Goal: Task Accomplishment & Management: Use online tool/utility

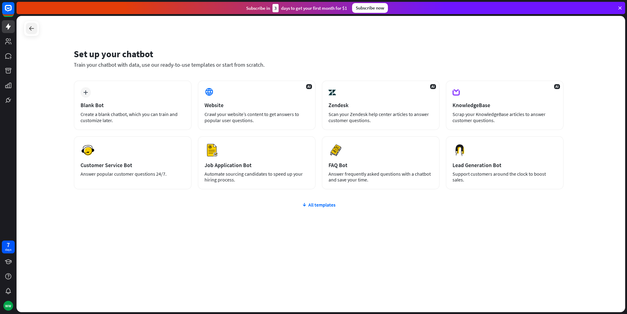
click at [28, 30] on icon at bounding box center [31, 28] width 7 height 7
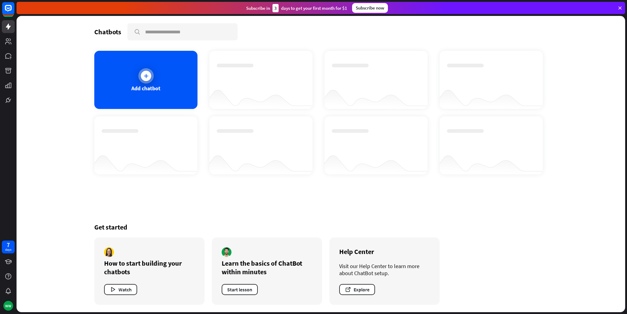
click at [153, 77] on div at bounding box center [145, 75] width 15 height 15
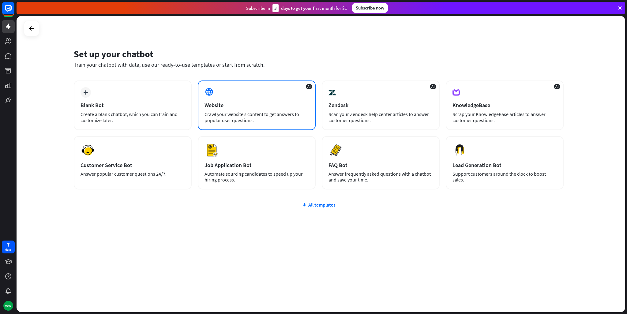
click at [250, 114] on div "Crawl your website’s content to get answers to popular user questions." at bounding box center [257, 117] width 104 height 12
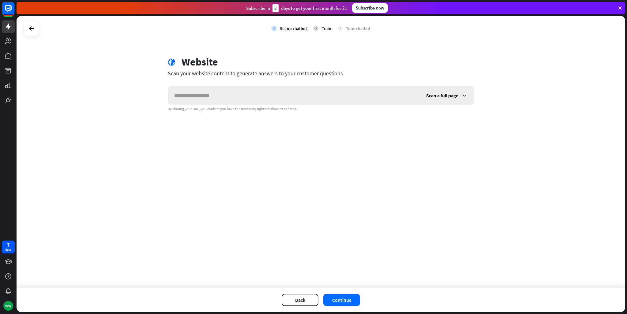
click at [269, 96] on input "text" at bounding box center [294, 95] width 252 height 18
click at [306, 296] on button "Back" at bounding box center [300, 300] width 37 height 12
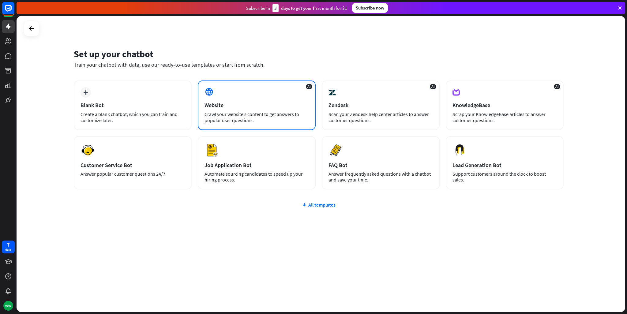
click at [214, 107] on div "Website" at bounding box center [257, 105] width 104 height 7
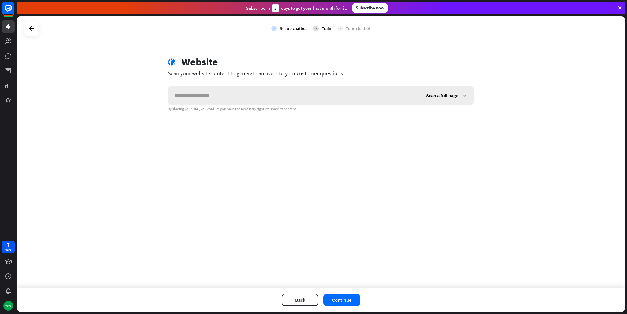
click at [247, 97] on input "text" at bounding box center [294, 95] width 252 height 18
type input "*"
paste input "**********"
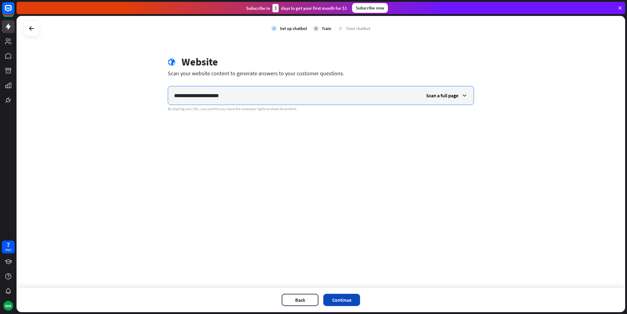
type input "**********"
click at [346, 305] on button "Continue" at bounding box center [341, 300] width 37 height 12
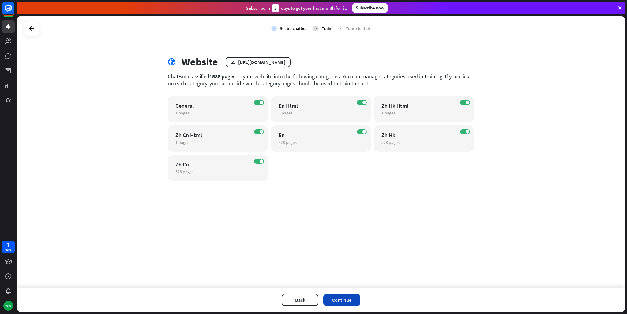
click at [340, 299] on button "Continue" at bounding box center [341, 300] width 37 height 12
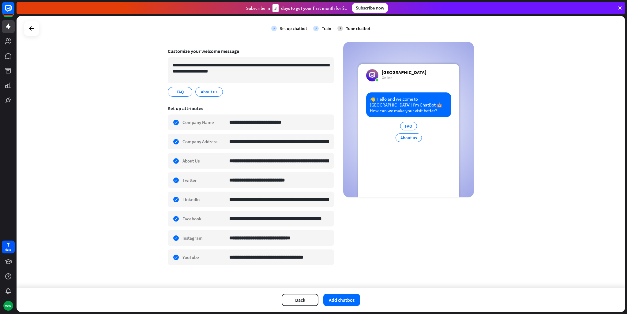
scroll to position [40, 0]
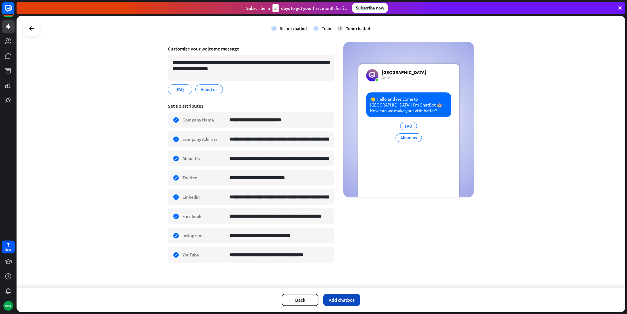
click at [337, 298] on button "Add chatbot" at bounding box center [341, 300] width 37 height 12
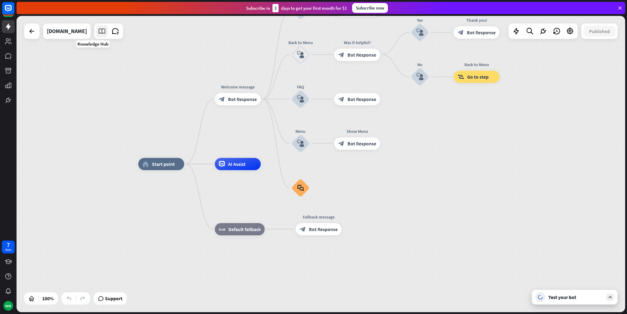
click at [98, 32] on icon at bounding box center [102, 31] width 8 height 8
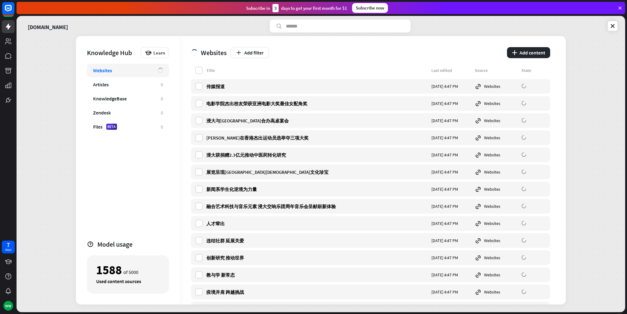
click at [612, 31] on div "[DOMAIN_NAME]" at bounding box center [321, 26] width 594 height 13
click at [612, 27] on icon at bounding box center [613, 26] width 6 height 6
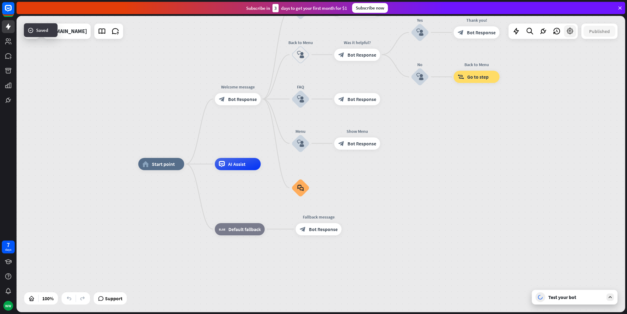
click at [572, 31] on icon at bounding box center [570, 31] width 8 height 8
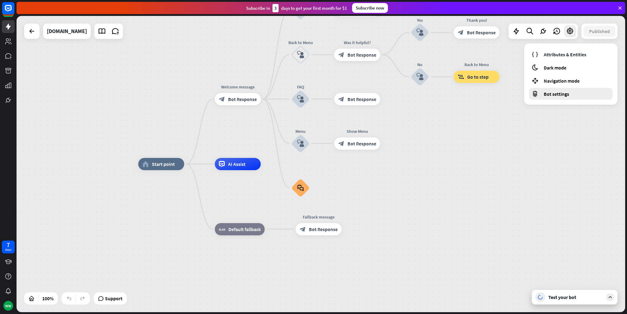
click at [566, 92] on span "Bot settings" at bounding box center [556, 94] width 25 height 6
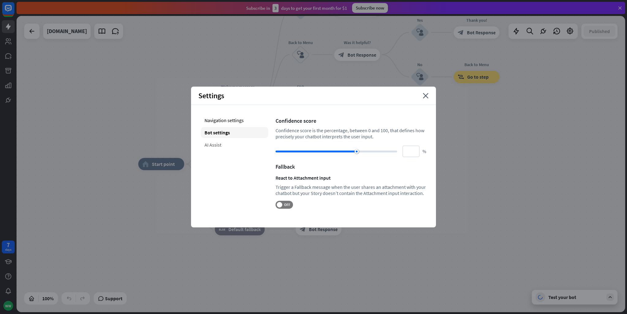
click at [221, 146] on div "AI Assist" at bounding box center [234, 144] width 67 height 11
type input "**"
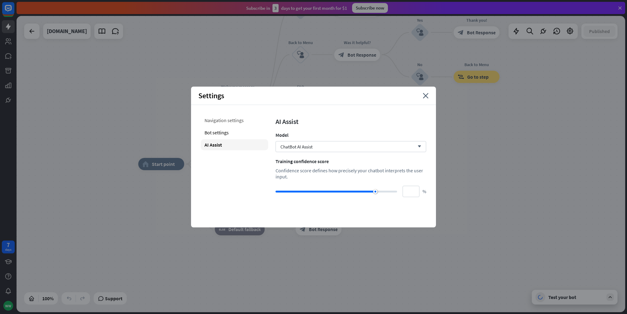
click at [224, 119] on div "Navigation settings" at bounding box center [234, 120] width 67 height 11
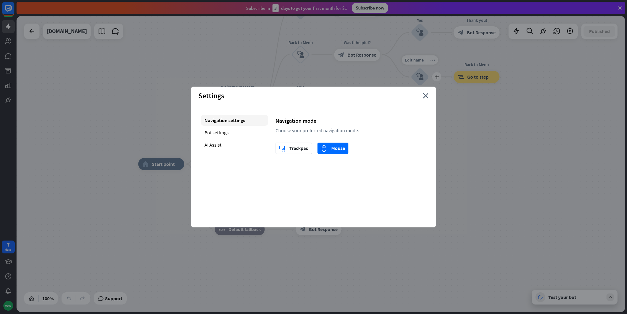
click at [433, 96] on div "Settings close" at bounding box center [313, 96] width 245 height 18
click at [427, 96] on icon "close" at bounding box center [426, 96] width 6 height 6
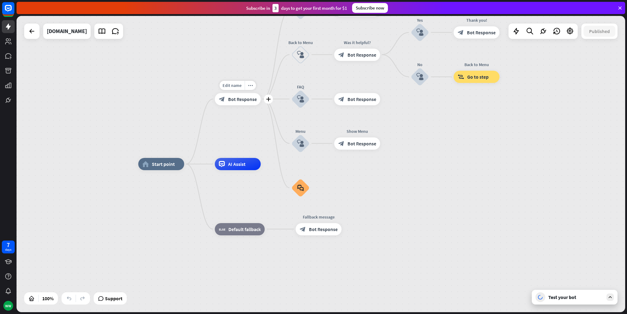
click at [255, 102] on span "Bot Response" at bounding box center [242, 99] width 29 height 6
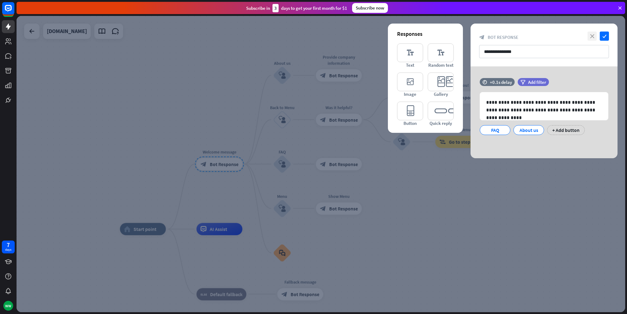
click at [593, 38] on icon "close" at bounding box center [592, 36] width 9 height 9
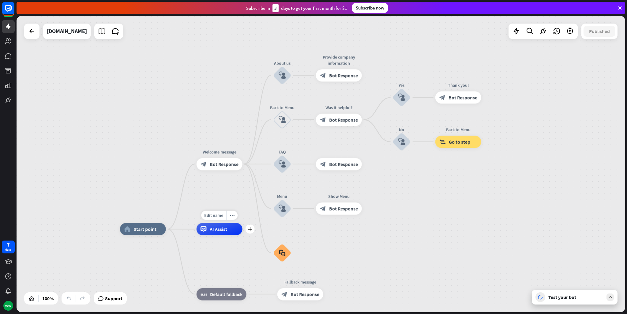
click at [223, 236] on div "Edit name more_horiz plus AI Assist" at bounding box center [220, 229] width 46 height 12
click at [218, 234] on div "AI Assist" at bounding box center [220, 229] width 46 height 12
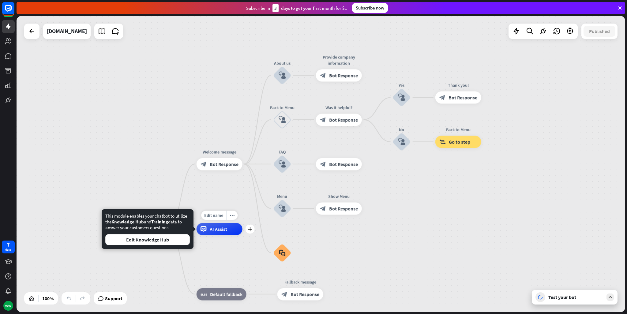
click at [213, 232] on span "AI Assist" at bounding box center [218, 229] width 17 height 6
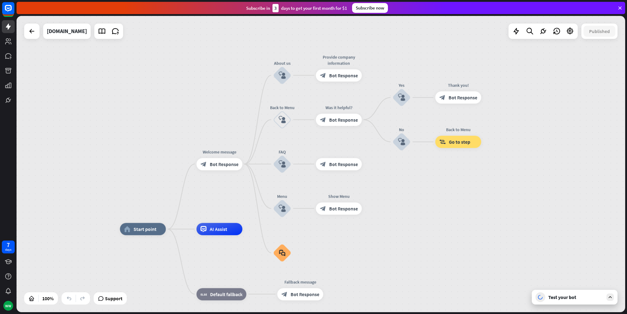
click at [426, 223] on div "home_2 Start point Welcome message block_bot_response Bot Response About us blo…" at bounding box center [321, 164] width 609 height 297
click at [612, 297] on icon at bounding box center [611, 298] width 6 height 6
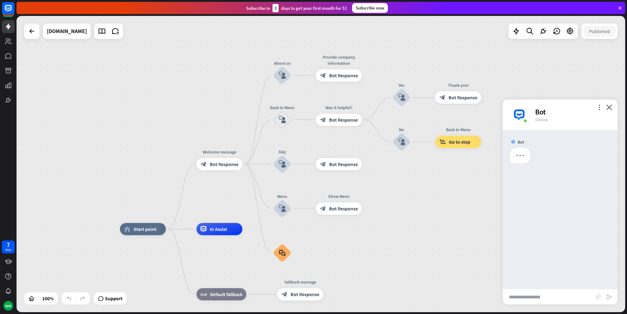
click at [568, 297] on input "text" at bounding box center [549, 296] width 93 height 15
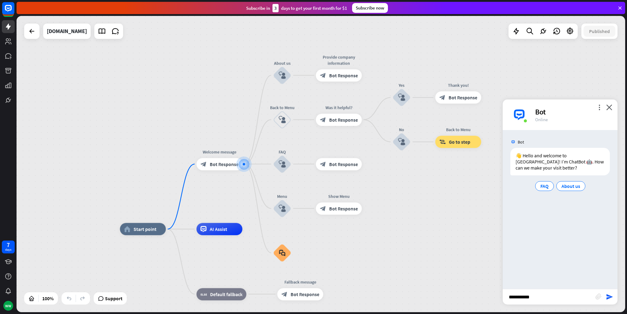
type input "**********"
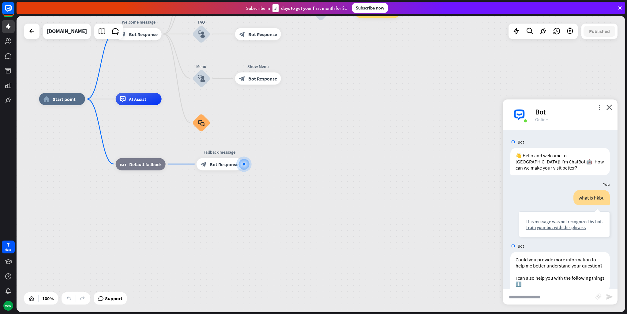
scroll to position [35, 0]
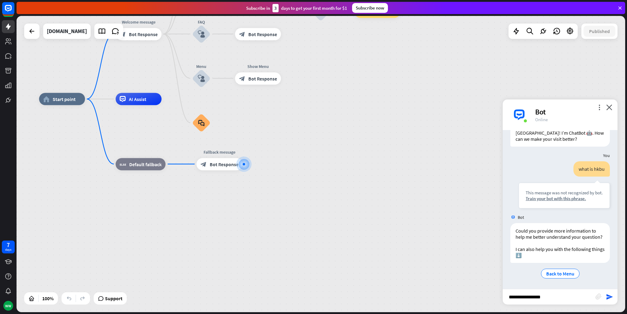
type input "**********"
click at [609, 107] on icon "close" at bounding box center [609, 107] width 6 height 6
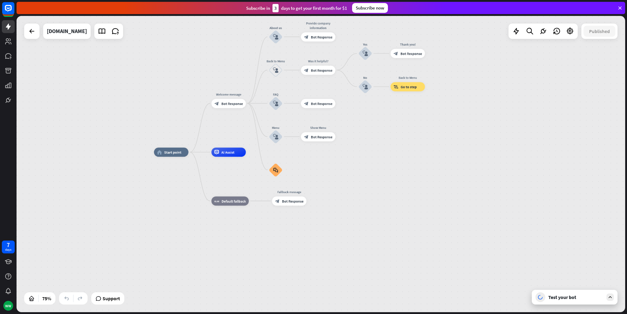
drag, startPoint x: 168, startPoint y: 205, endPoint x: 241, endPoint y: 246, distance: 83.7
click at [238, 246] on div "home_2 Start point Welcome message block_bot_response Bot Response About us blo…" at bounding box center [382, 263] width 457 height 222
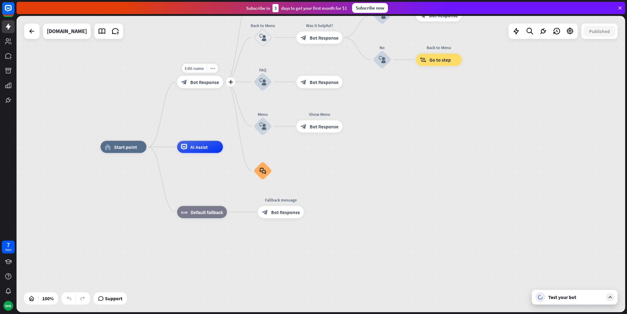
click at [200, 84] on span "Bot Response" at bounding box center [204, 82] width 29 height 6
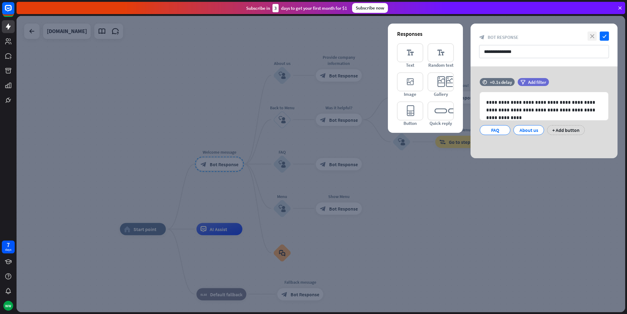
click at [592, 35] on icon "close" at bounding box center [592, 36] width 9 height 9
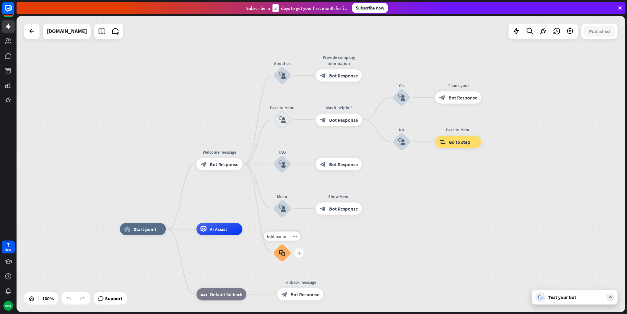
click at [287, 253] on div "block_faq" at bounding box center [282, 253] width 18 height 18
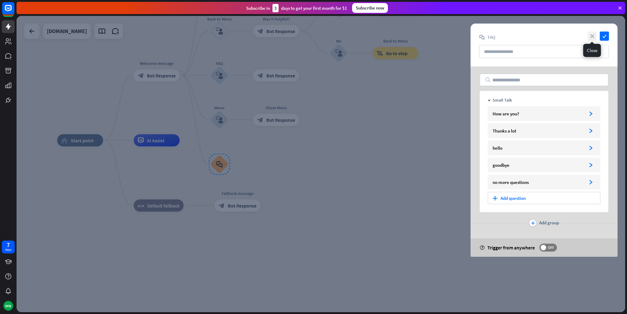
click at [593, 36] on icon "close" at bounding box center [592, 36] width 9 height 9
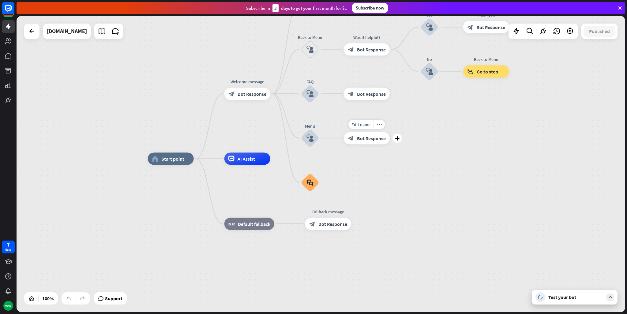
drag, startPoint x: 319, startPoint y: 142, endPoint x: 392, endPoint y: 157, distance: 74.3
click at [388, 144] on div "Edit name more_horiz plus Show Menu block_bot_response Bot Response" at bounding box center [367, 138] width 46 height 12
click at [615, 301] on div "Test your bot" at bounding box center [575, 297] width 86 height 15
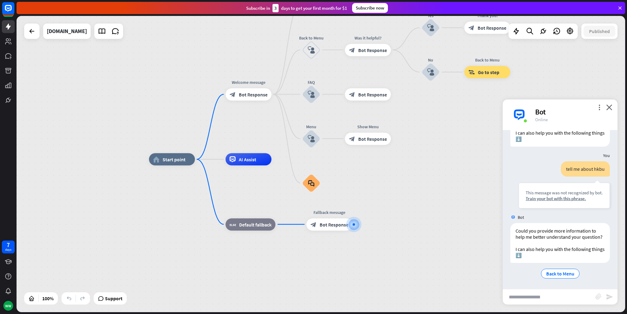
click at [563, 295] on input "text" at bounding box center [549, 296] width 93 height 15
type input "*"
